Goal: Task Accomplishment & Management: Manage account settings

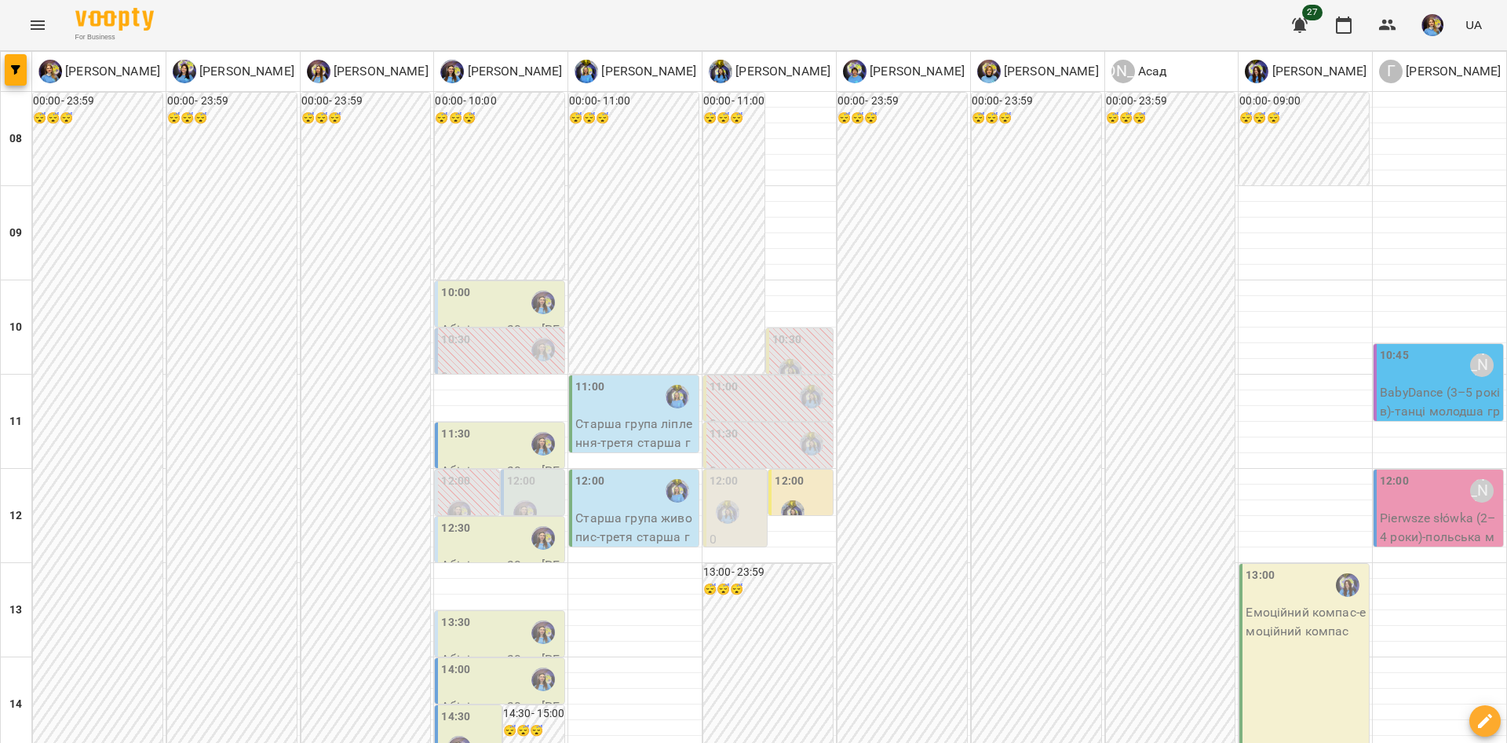
click at [491, 299] on div "10:00" at bounding box center [501, 302] width 120 height 36
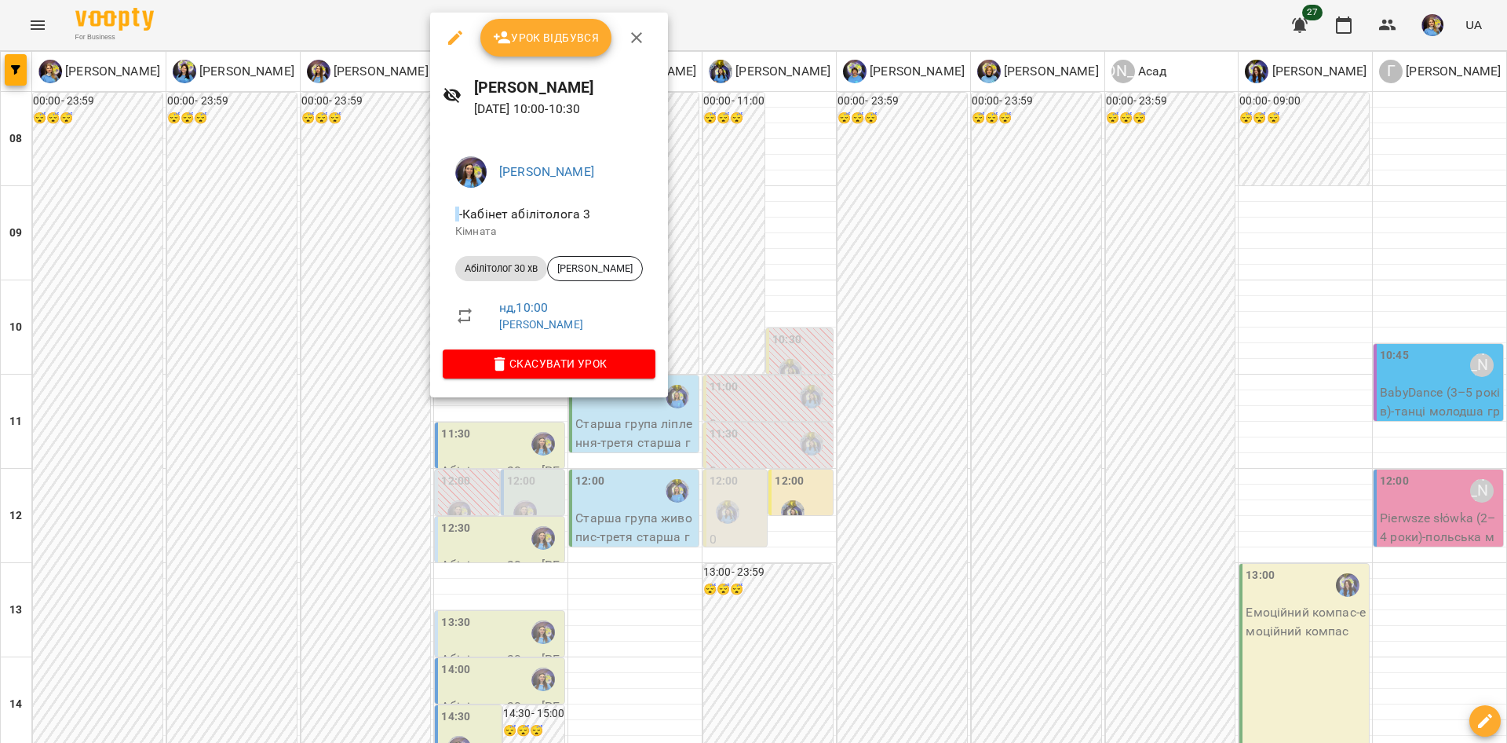
click at [727, 229] on div at bounding box center [753, 371] width 1507 height 743
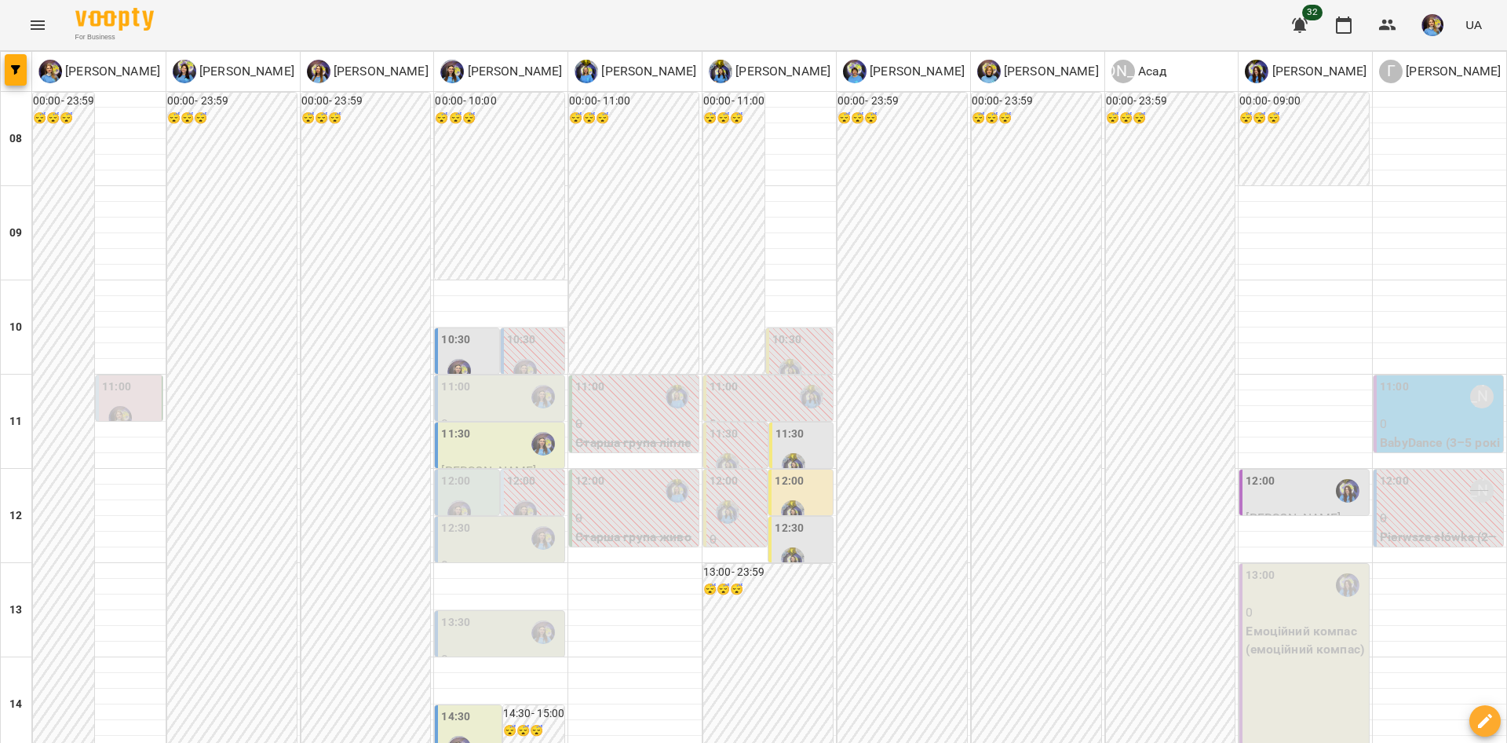
click at [447, 348] on div "10:30" at bounding box center [455, 341] width 29 height 21
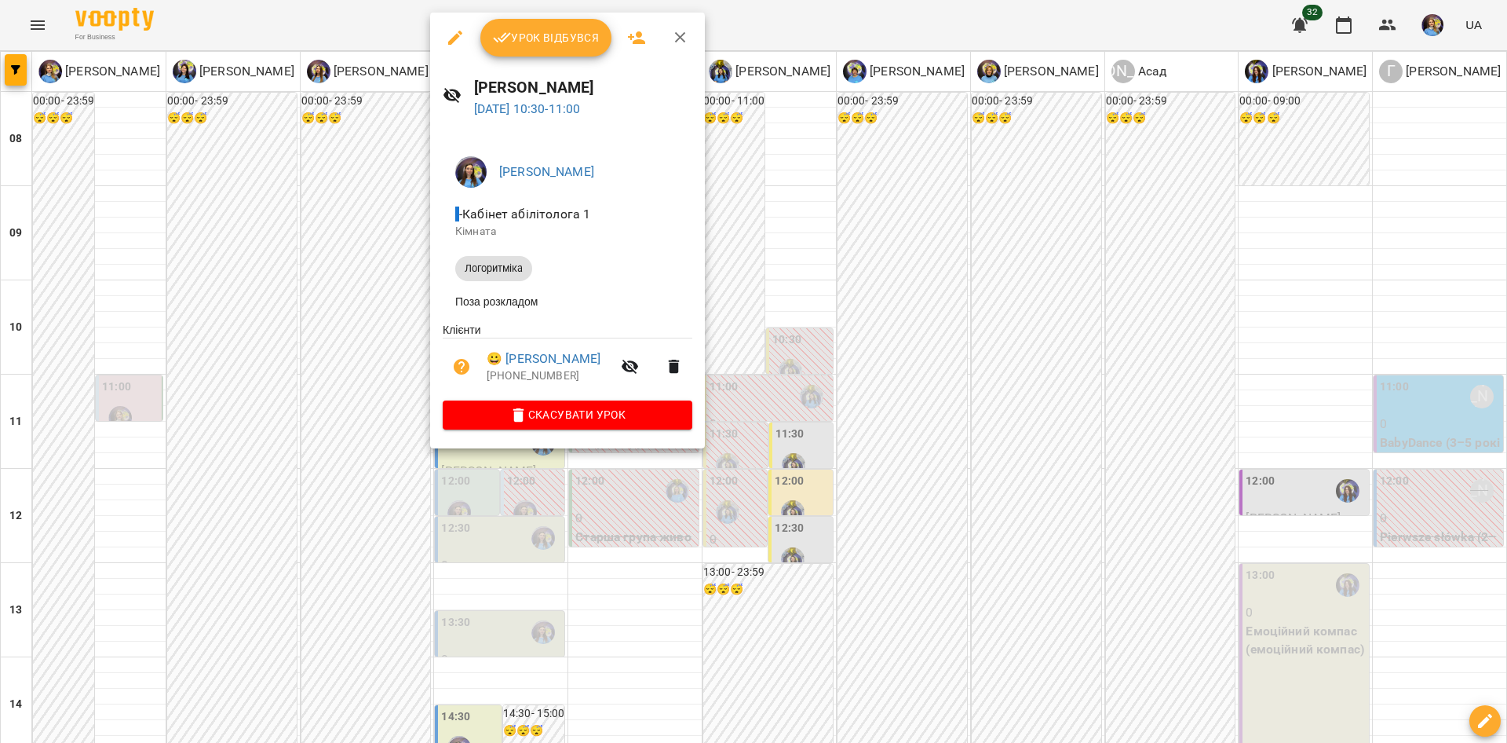
click at [364, 349] on div at bounding box center [753, 371] width 1507 height 743
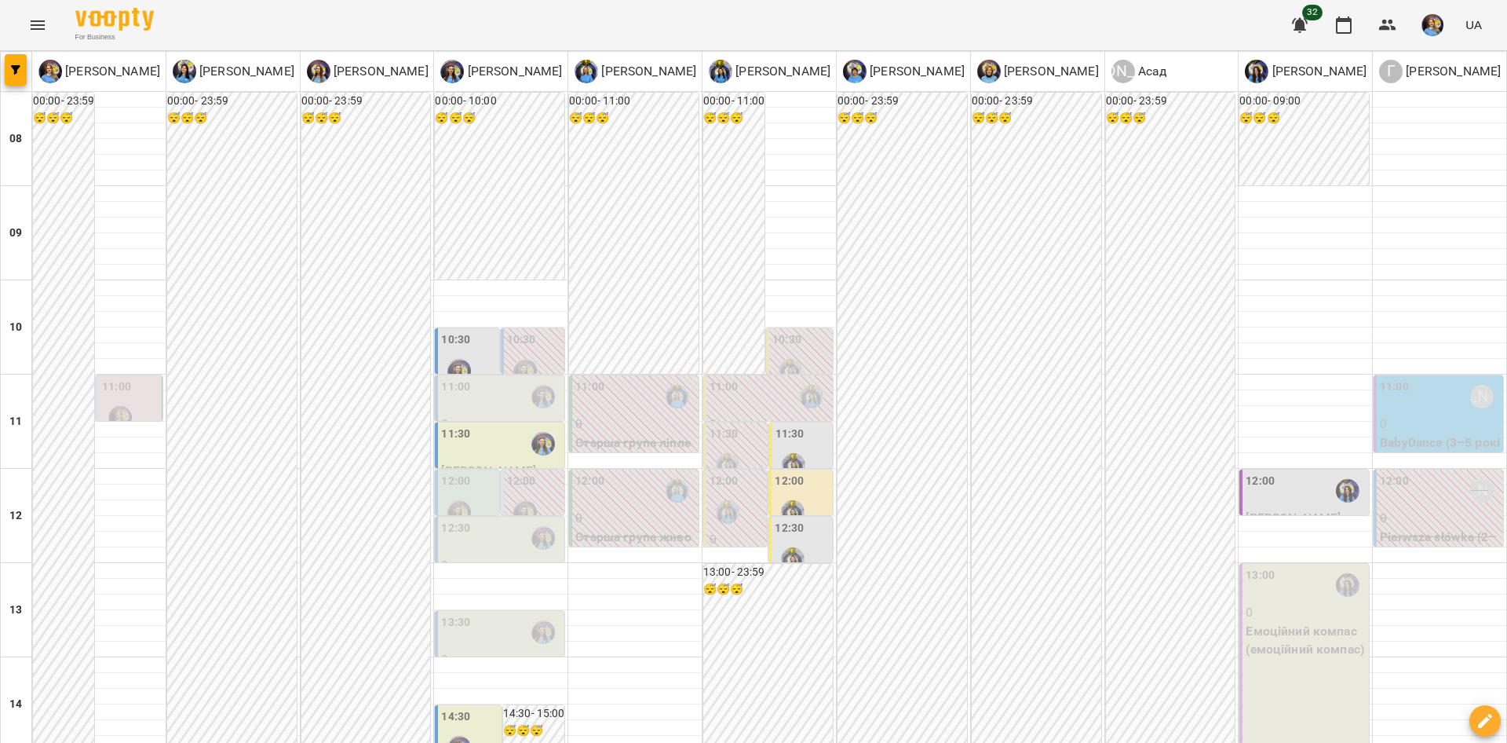
click at [466, 402] on div "11:00" at bounding box center [501, 396] width 120 height 36
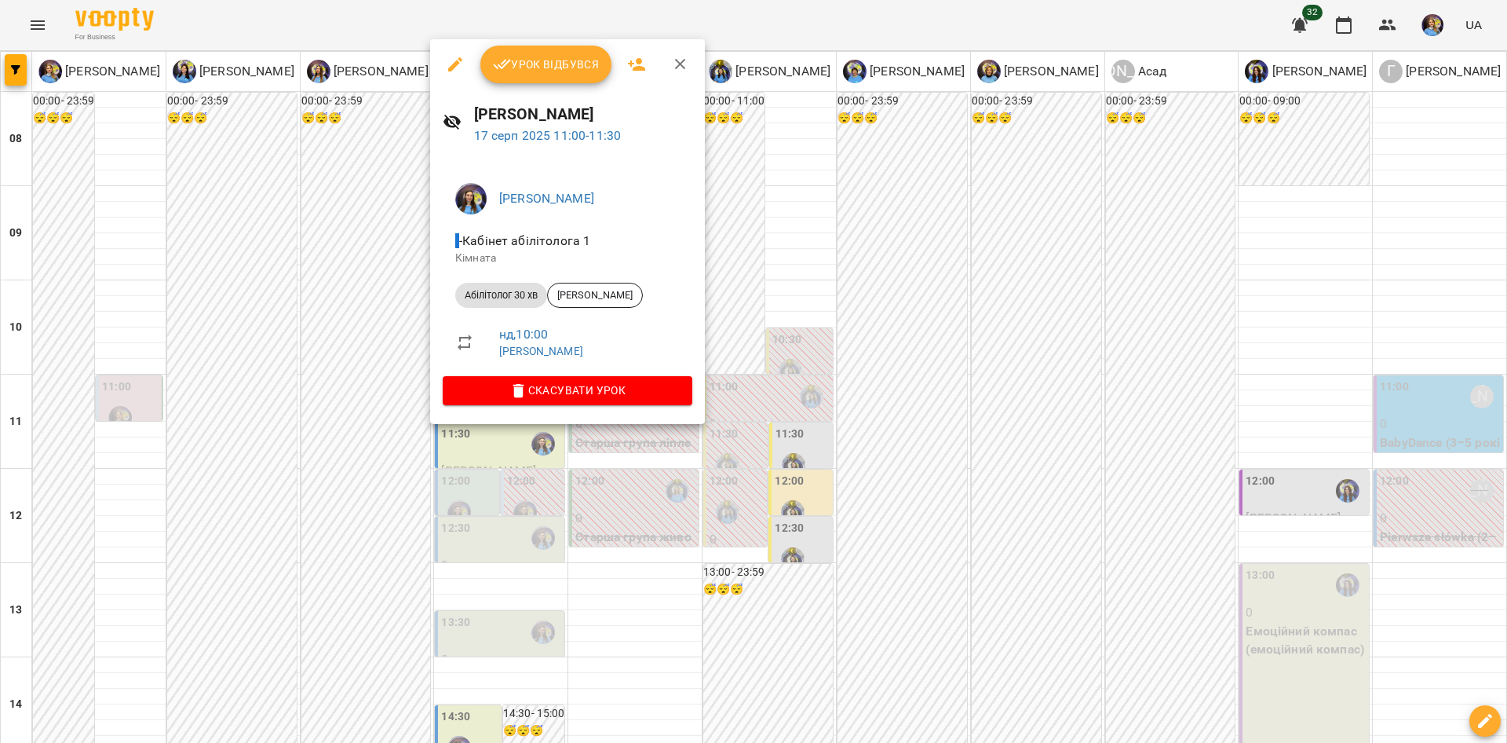
click at [356, 389] on div at bounding box center [753, 371] width 1507 height 743
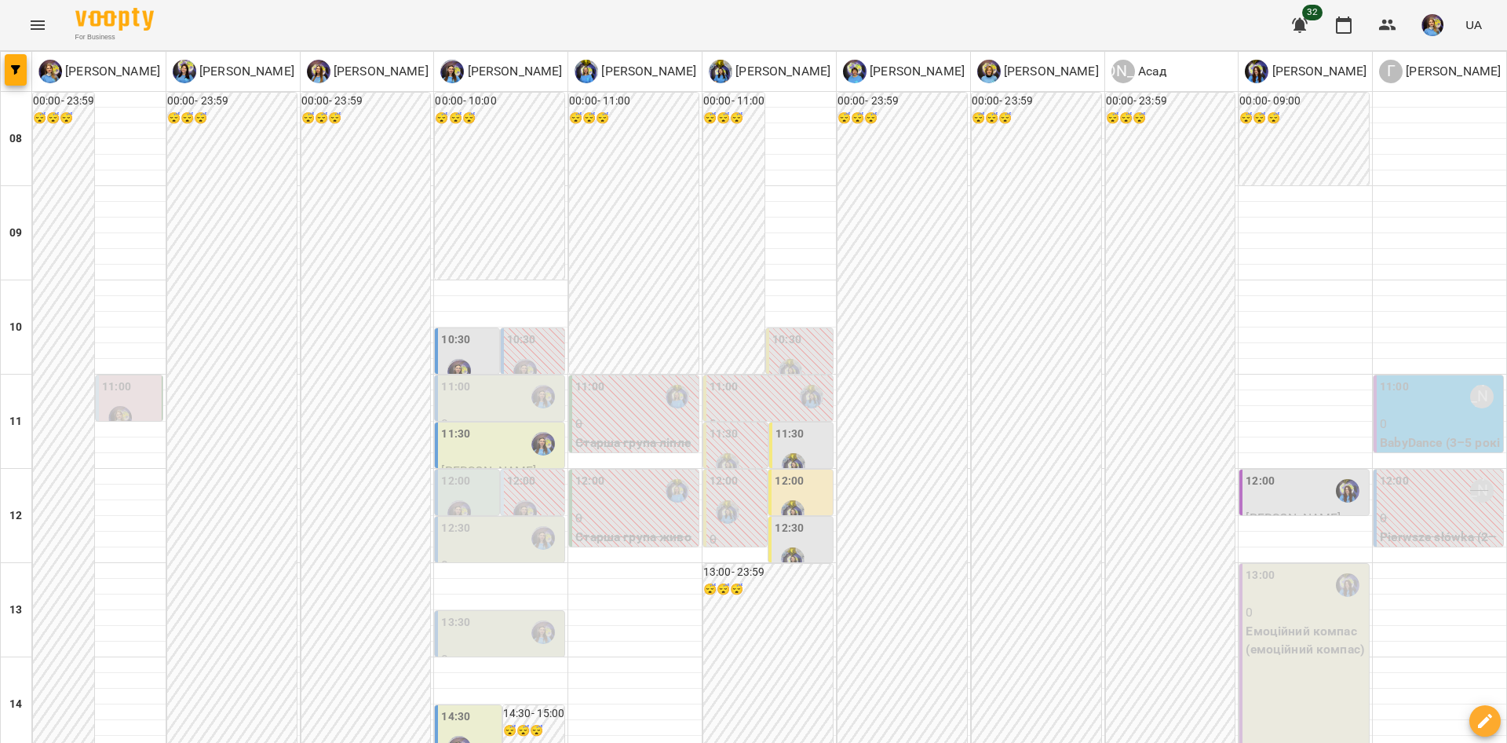
click at [445, 451] on div "11:30" at bounding box center [455, 444] width 29 height 36
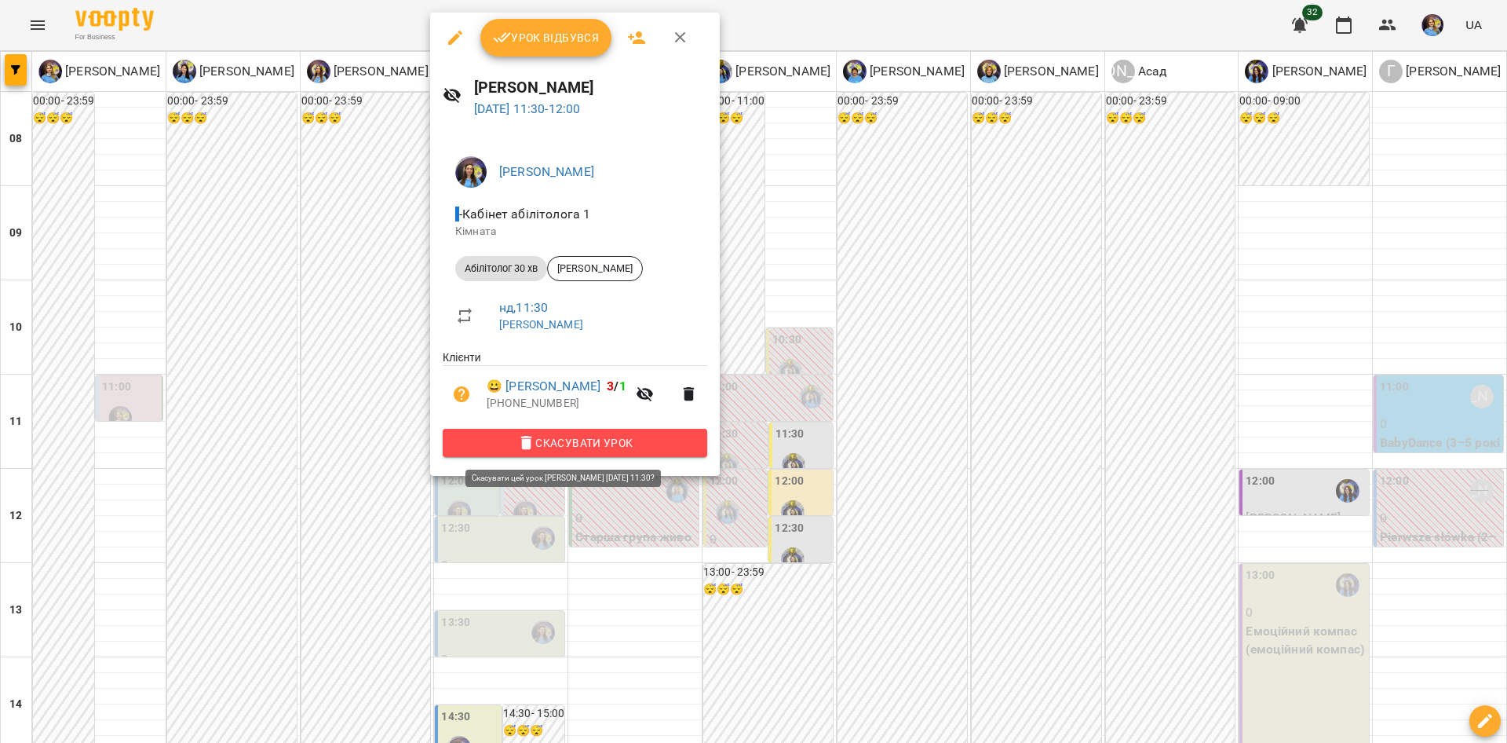
click at [483, 445] on span "Скасувати Урок" at bounding box center [574, 442] width 239 height 19
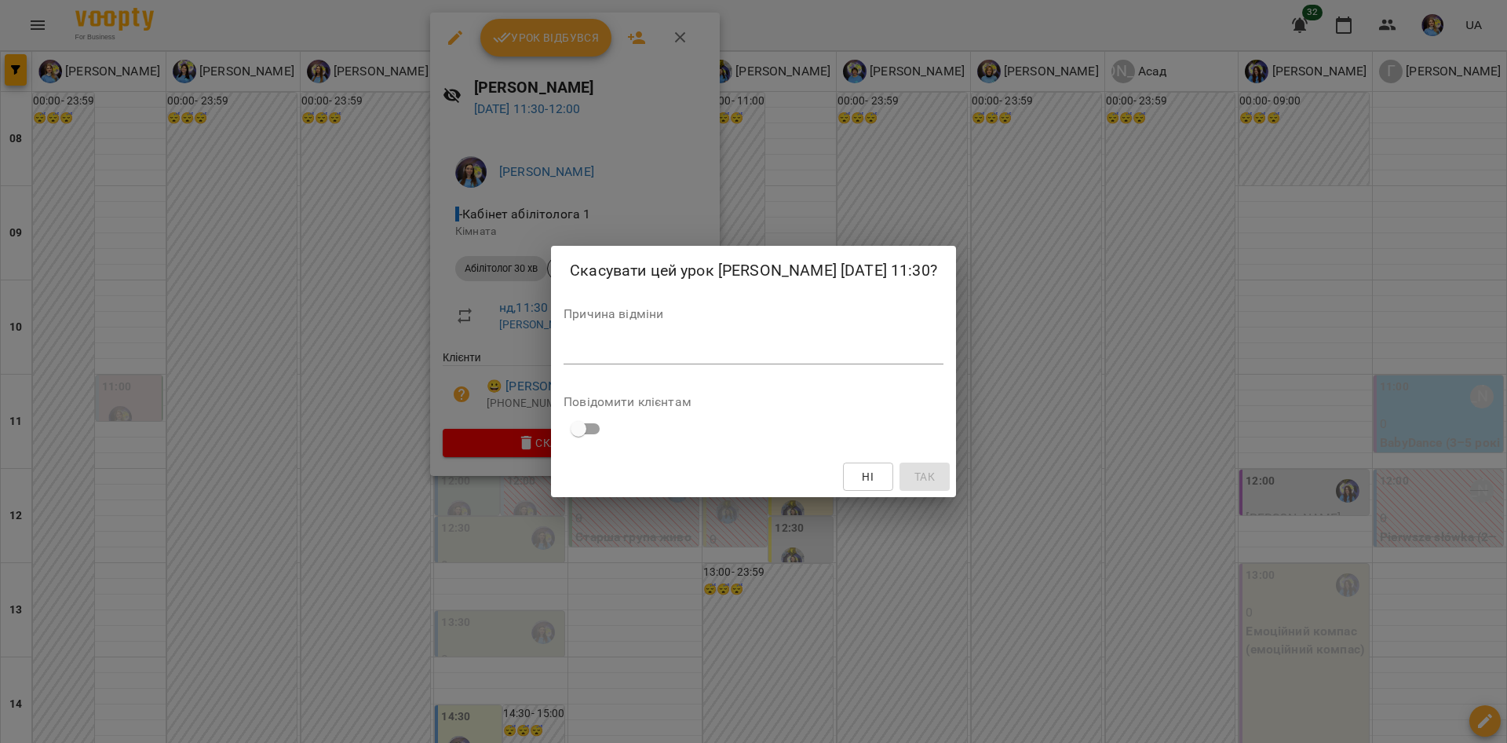
click at [645, 364] on div "*" at bounding box center [754, 351] width 380 height 25
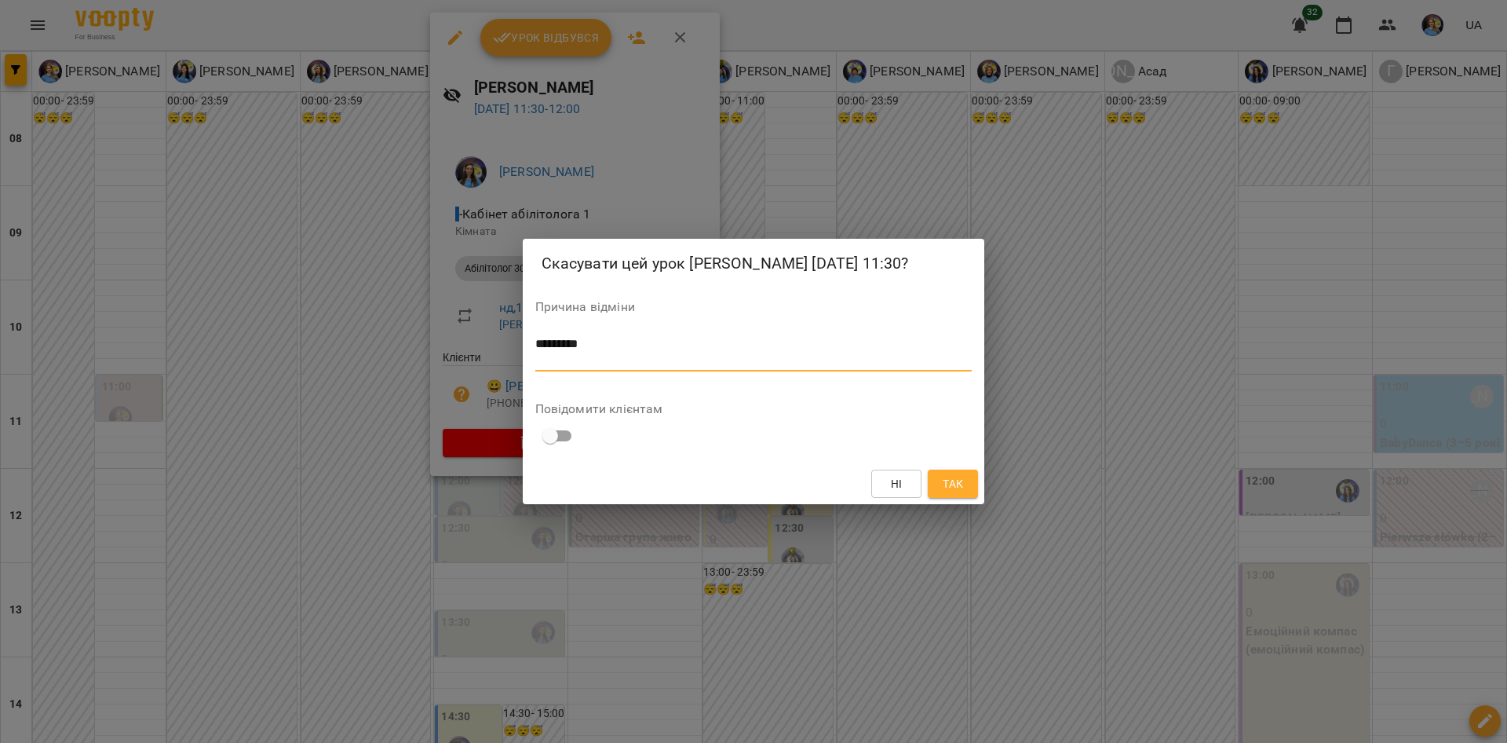
type textarea "********"
click at [935, 479] on button "Так" at bounding box center [953, 483] width 50 height 28
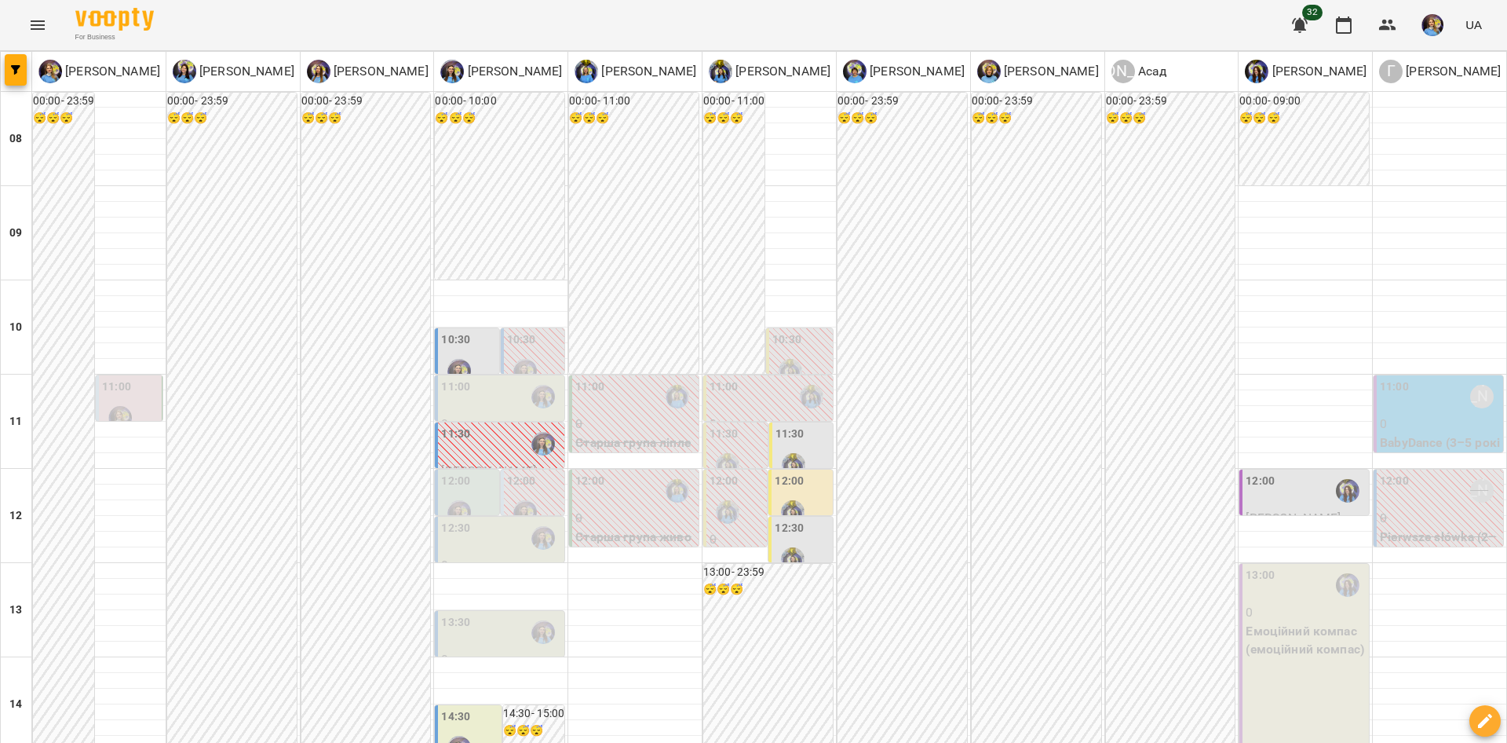
click at [1020, 560] on div "00:00 - 23:59 😴😴😴" at bounding box center [1037, 704] width 130 height 1223
